Goal: Find specific page/section: Find specific page/section

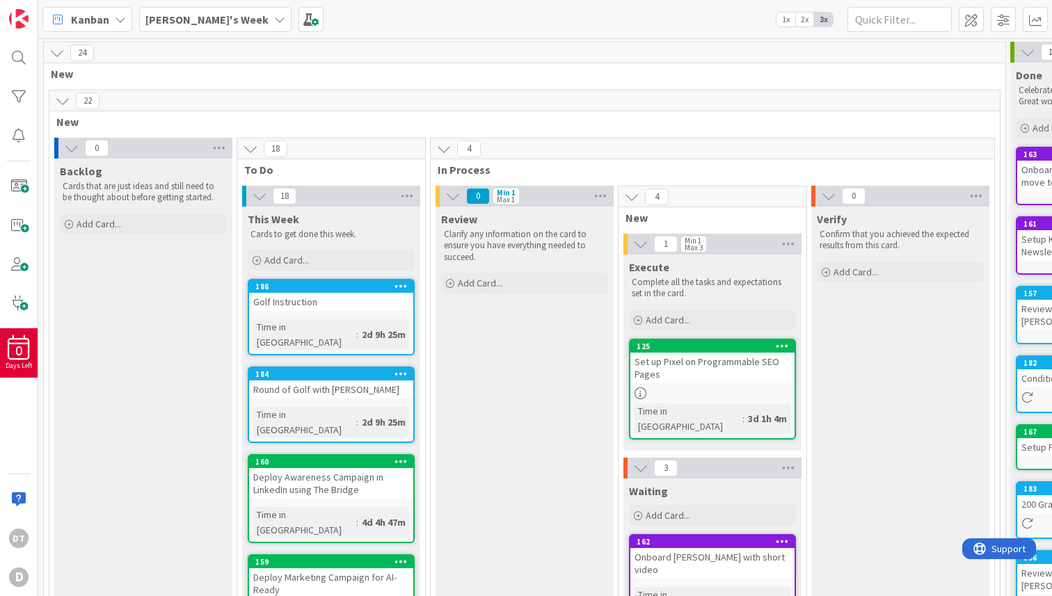
click at [274, 22] on icon at bounding box center [279, 19] width 11 height 11
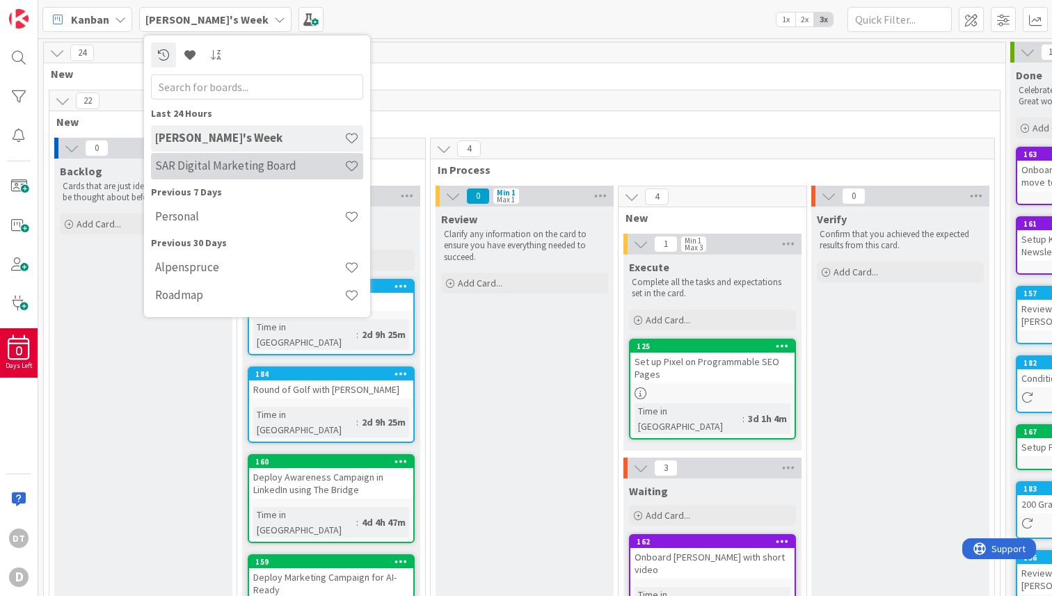
click at [190, 163] on h4 "SAR Digital Marketing Board" at bounding box center [249, 166] width 189 height 14
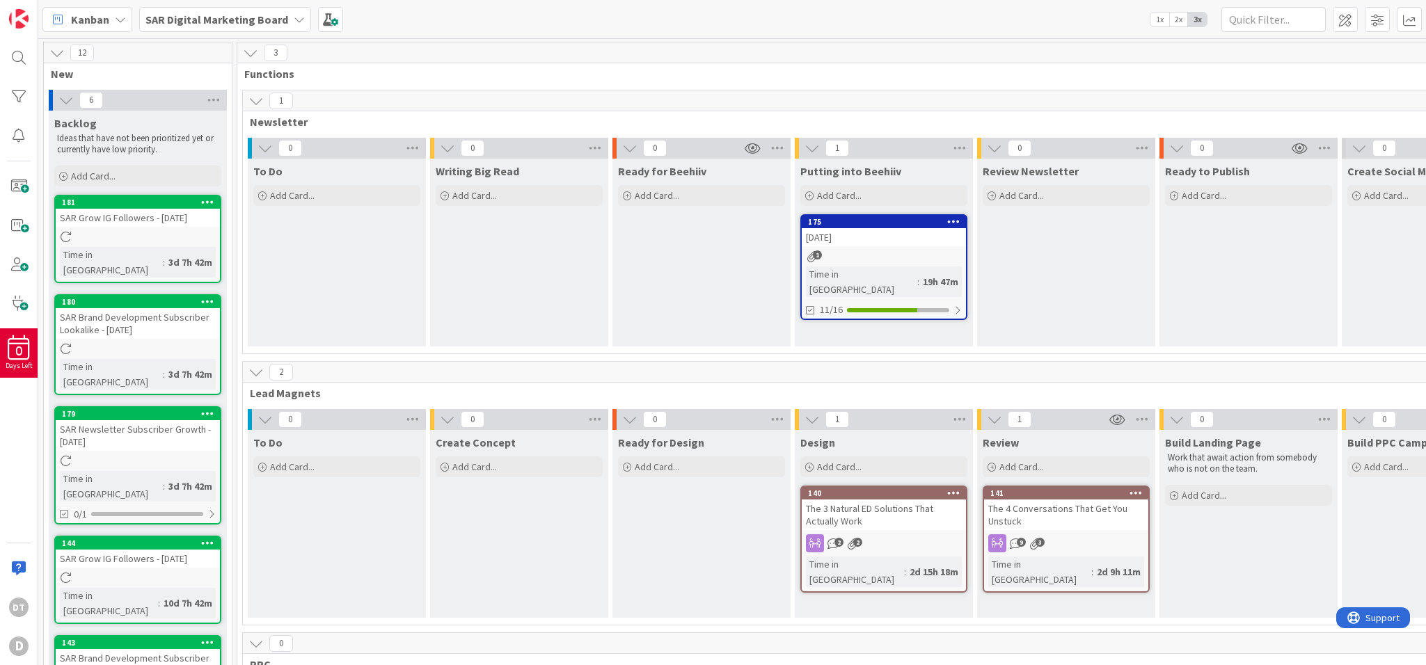
click at [1051, 534] on div "9 3" at bounding box center [1066, 543] width 164 height 18
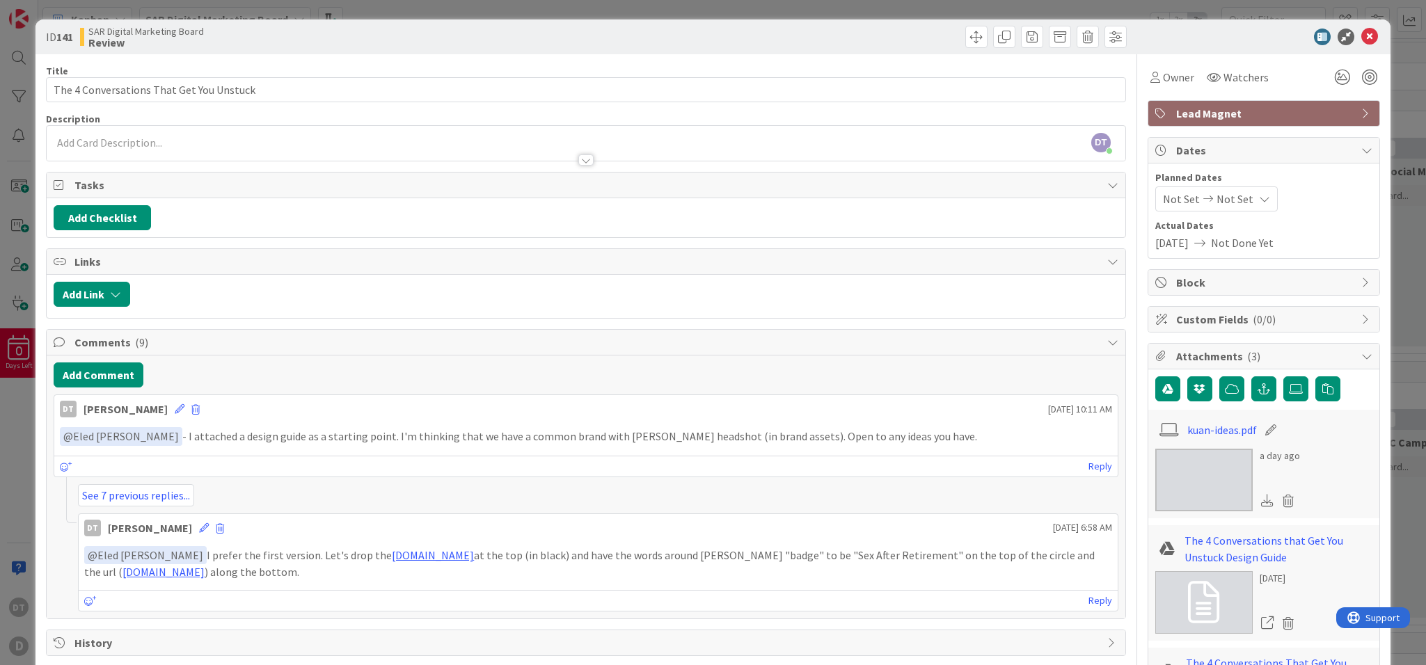
click at [1051, 27] on div "ID 141 SAR Digital Marketing Board Review" at bounding box center [712, 36] width 1355 height 35
click at [1051, 34] on icon at bounding box center [1369, 37] width 17 height 17
